Goal: Information Seeking & Learning: Learn about a topic

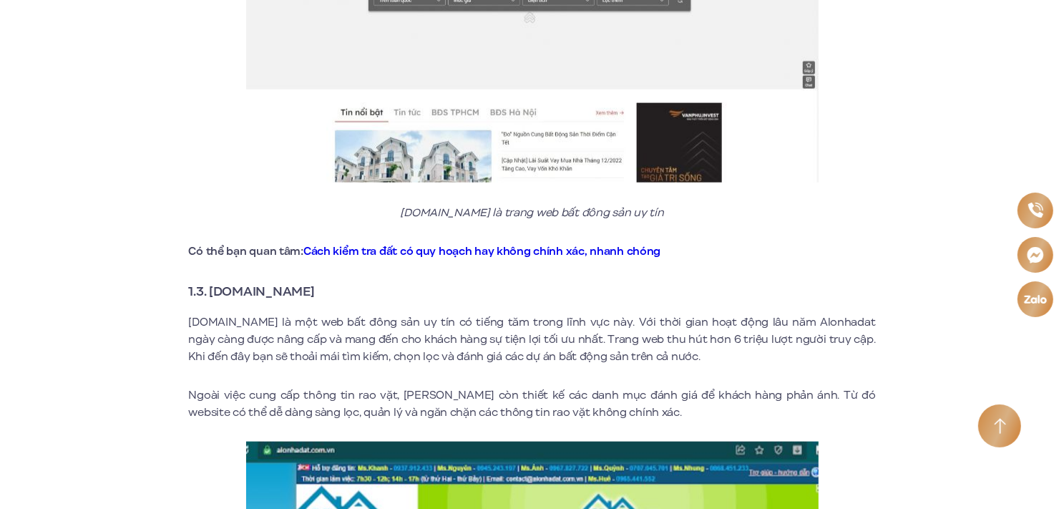
scroll to position [1431, 0]
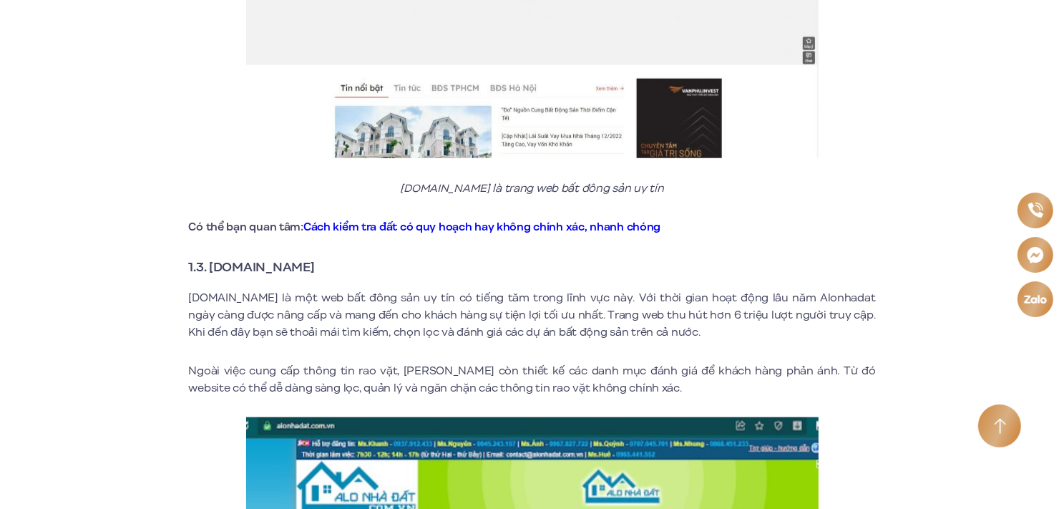
drag, startPoint x: 211, startPoint y: 249, endPoint x: 323, endPoint y: 257, distance: 112.6
click at [315, 257] on strong "1.3. [DOMAIN_NAME]" at bounding box center [252, 266] width 126 height 19
copy strong "[DOMAIN_NAME]"
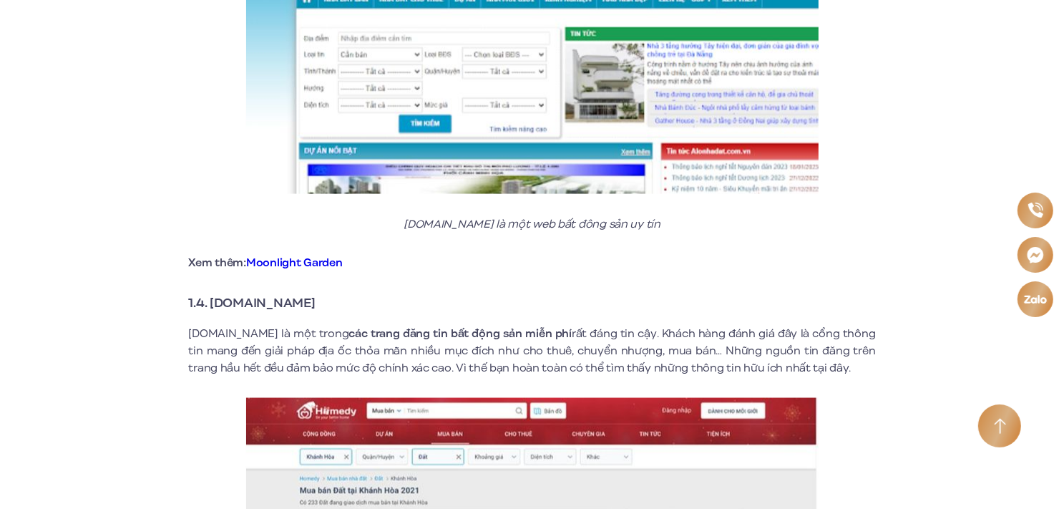
scroll to position [2003, 0]
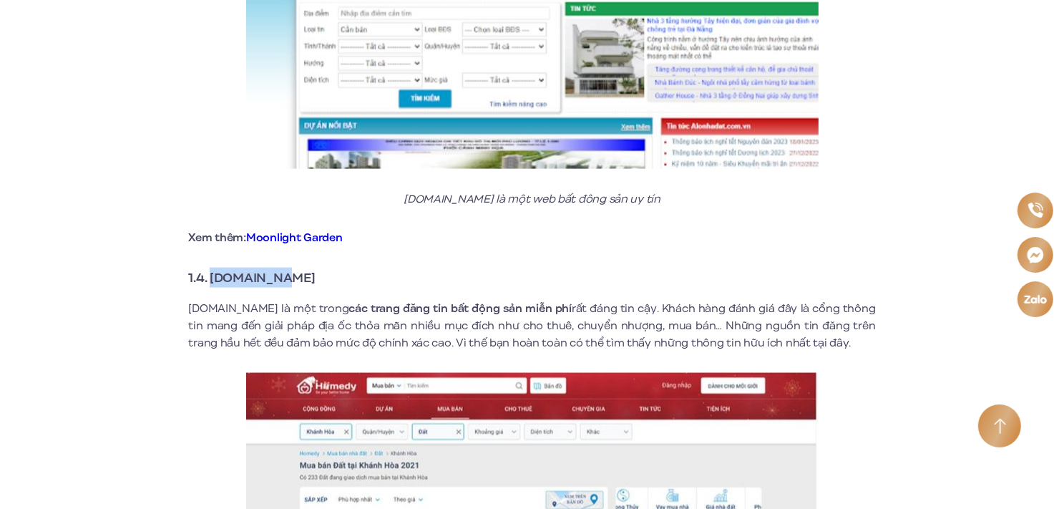
drag, startPoint x: 212, startPoint y: 260, endPoint x: 355, endPoint y: 253, distance: 143.2
click at [355, 268] on h3 "1.4. [DOMAIN_NAME]" at bounding box center [532, 278] width 687 height 20
copy strong "[DOMAIN_NAME]"
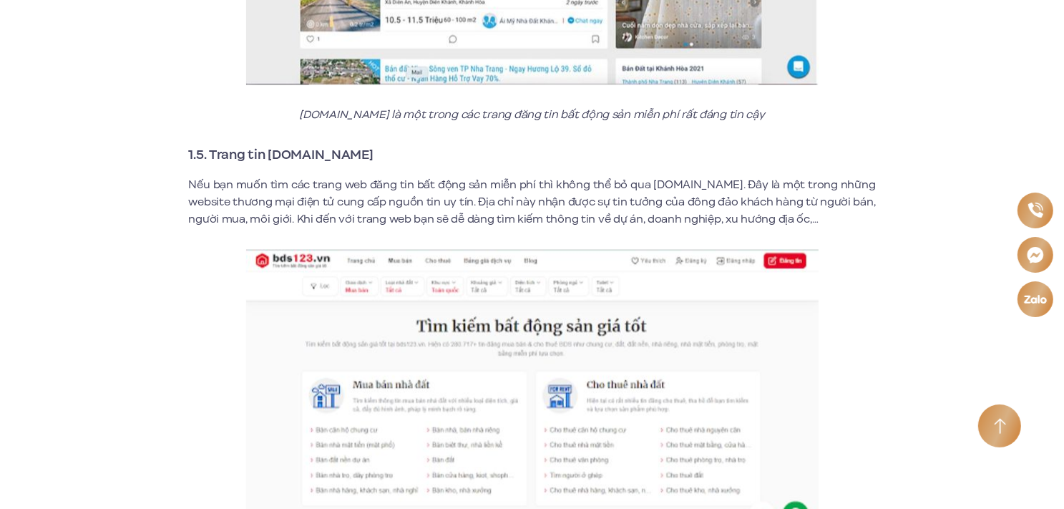
scroll to position [2575, 0]
drag, startPoint x: 207, startPoint y: 132, endPoint x: 301, endPoint y: 131, distance: 93.7
click at [362, 144] on h3 "1.5. Trang tin [DOMAIN_NAME]" at bounding box center [532, 154] width 687 height 20
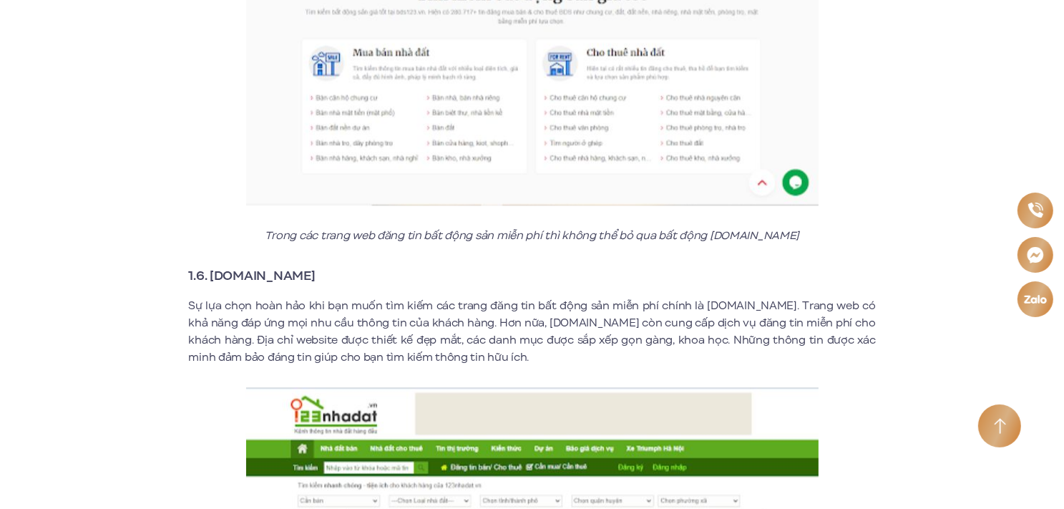
scroll to position [2933, 0]
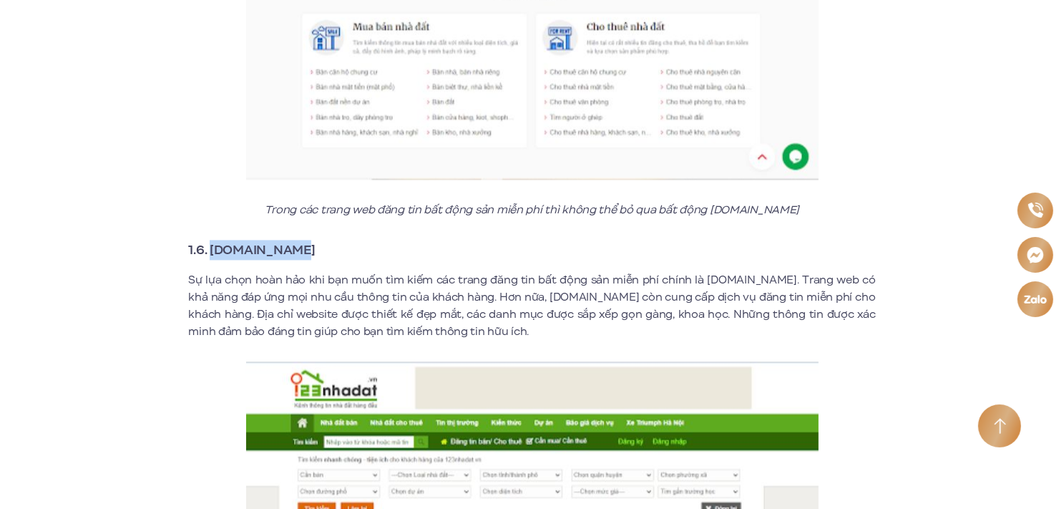
drag, startPoint x: 210, startPoint y: 234, endPoint x: 331, endPoint y: 229, distance: 121.7
click at [331, 240] on h3 "1.6. [DOMAIN_NAME]" at bounding box center [532, 250] width 687 height 20
copy strong "[DOMAIN_NAME]"
